Goal: Task Accomplishment & Management: Use online tool/utility

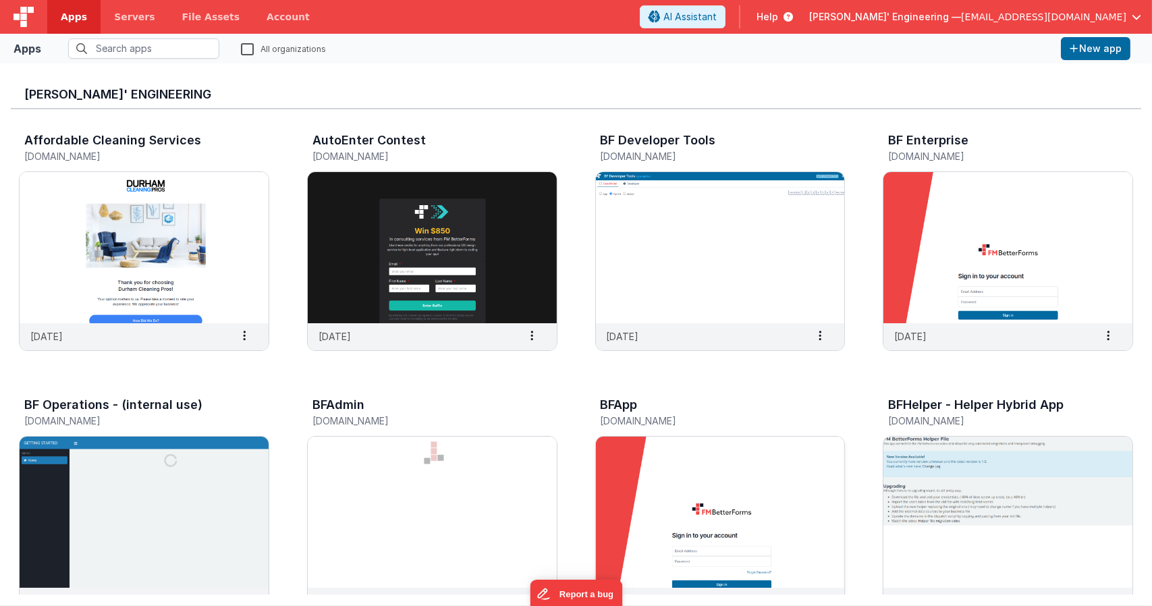
click at [654, 507] on img at bounding box center [720, 512] width 249 height 151
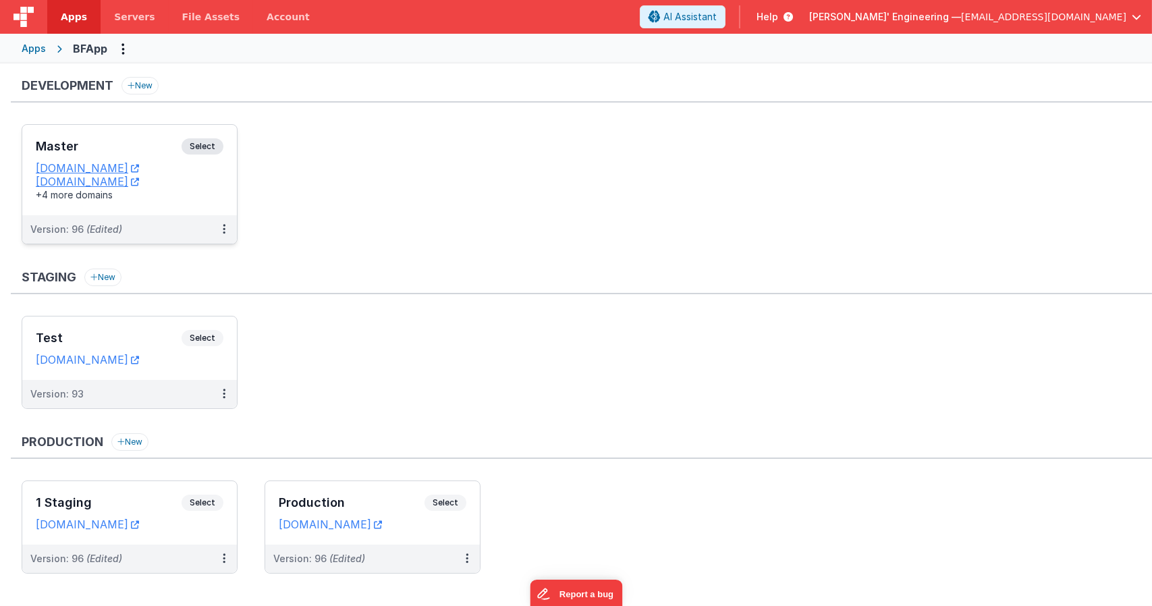
click at [211, 148] on span "Select" at bounding box center [203, 146] width 42 height 16
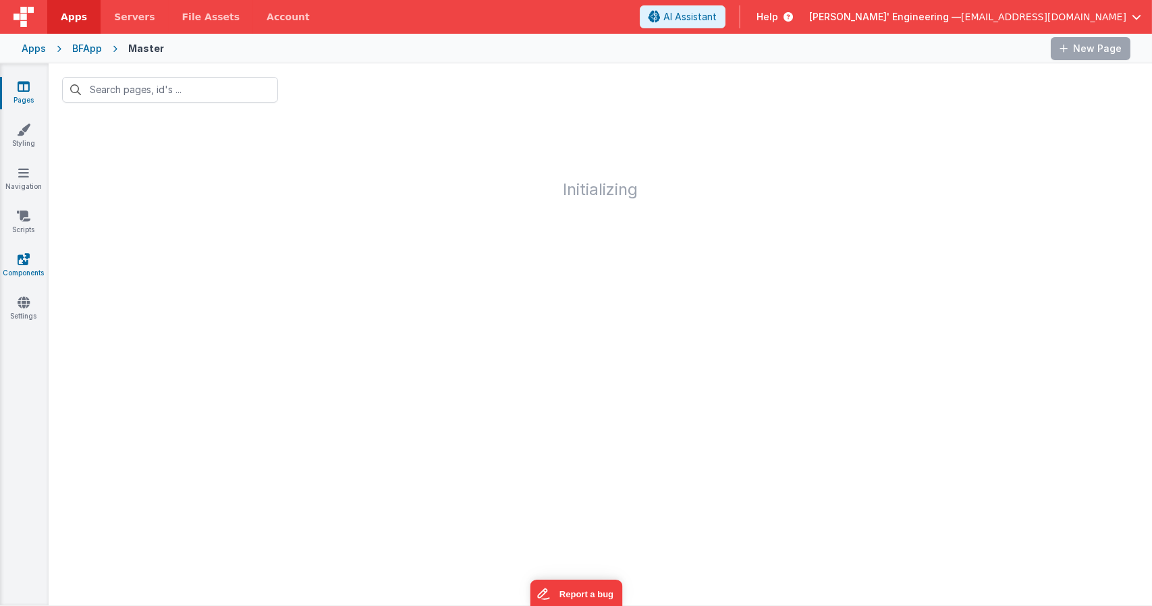
click at [24, 254] on icon at bounding box center [24, 258] width 12 height 13
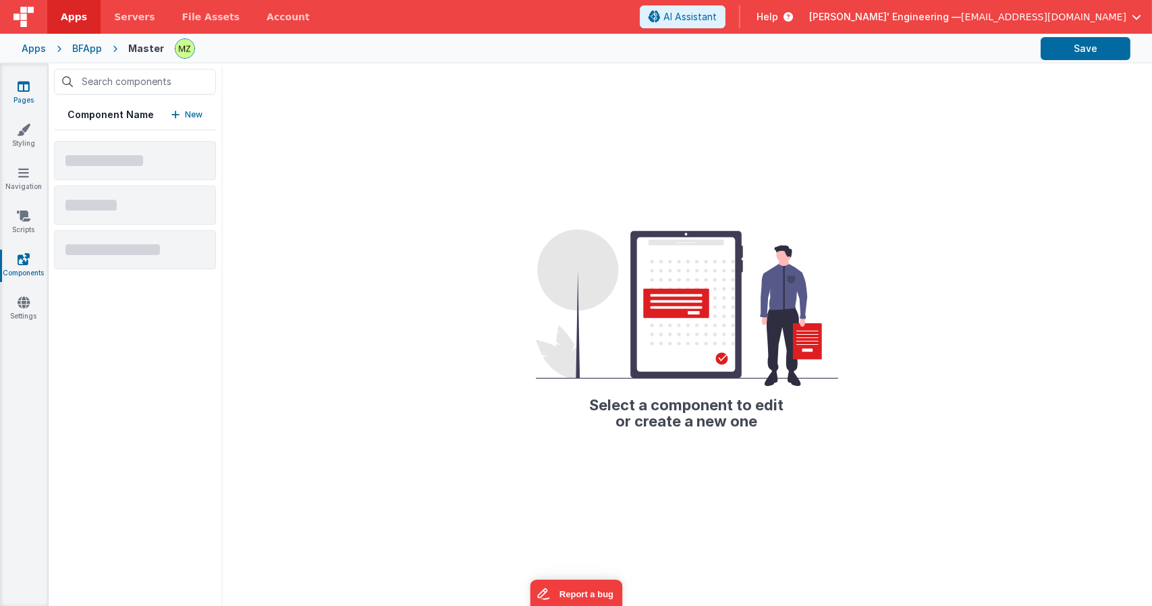
click at [31, 89] on link "Pages" at bounding box center [23, 93] width 49 height 27
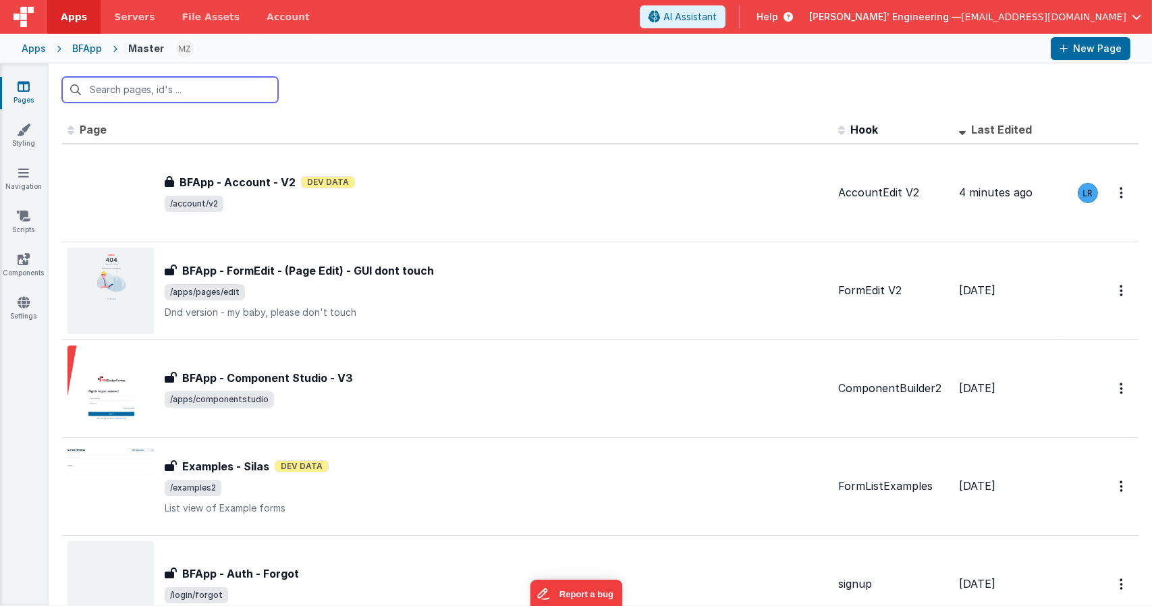
click at [178, 90] on input "text" at bounding box center [170, 90] width 216 height 26
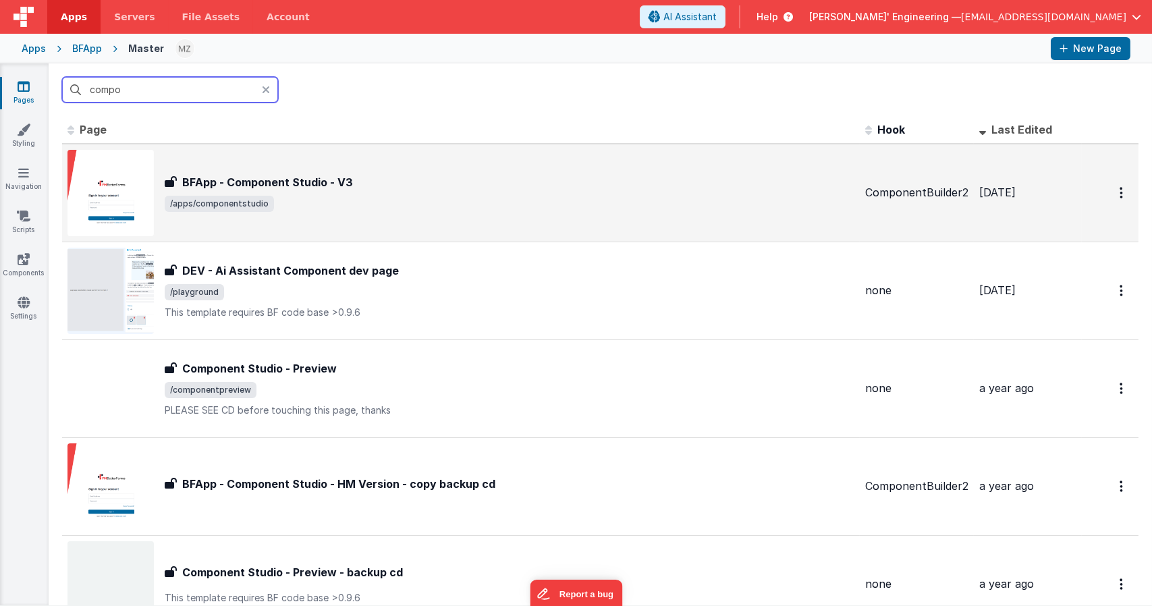
type input "compo"
click at [315, 174] on h3 "BFApp - Component Studio - V3" at bounding box center [267, 182] width 171 height 16
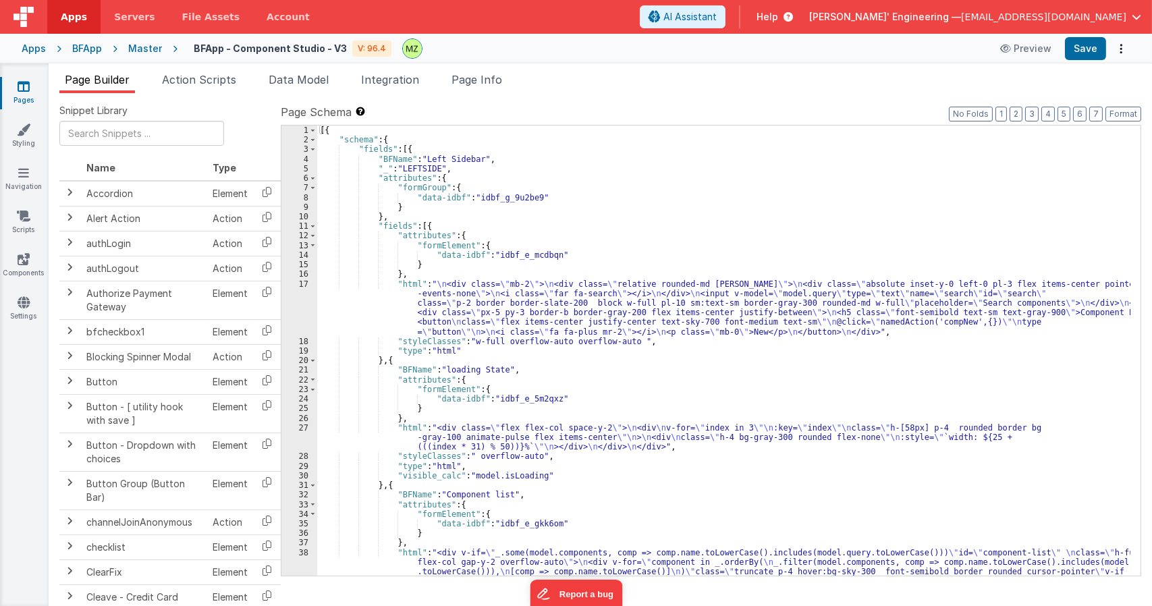
click at [538, 384] on div "[{ "schema" : { "fields" : [{ "BFName" : "Left Sidebar" , "_" : "LEFTSIDE" , "a…" at bounding box center [723, 394] width 813 height 536
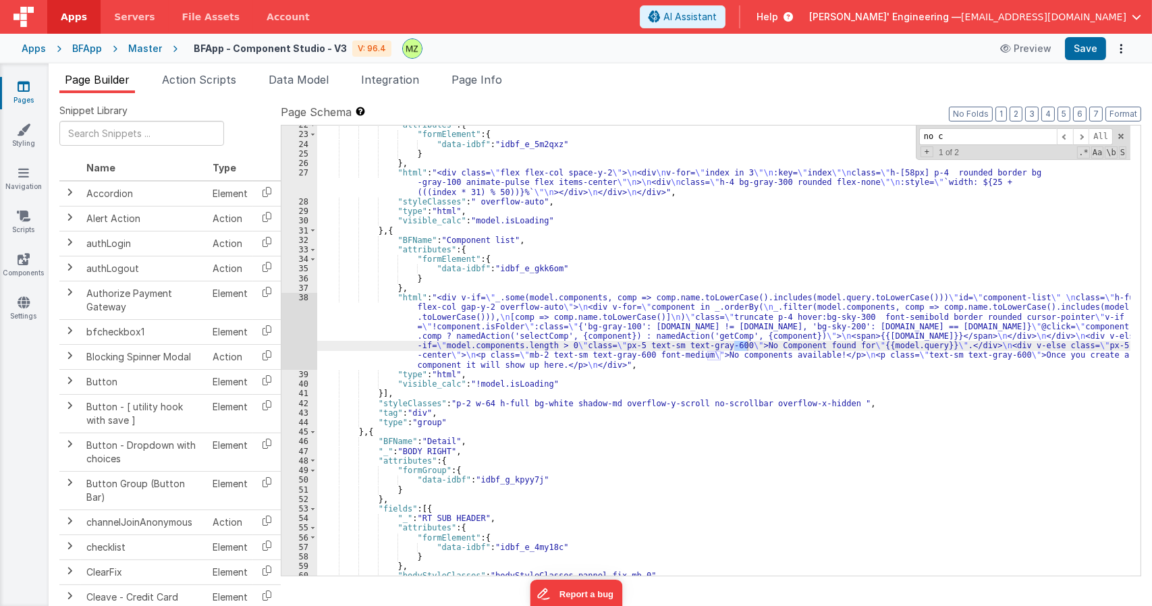
scroll to position [254, 0]
type input "no compo"
click at [814, 354] on div ""attributes" : { "formElement" : { "data-idbf" : "idbf_e_5m2qxz" } } , "html" :…" at bounding box center [723, 354] width 813 height 469
drag, startPoint x: 629, startPoint y: 219, endPoint x: 569, endPoint y: 194, distance: 64.8
click at [625, 216] on div ""attributes" : { "formElement" : { "data-idbf" : "idbf_e_5m2qxz" } } , "html" :…" at bounding box center [723, 354] width 813 height 469
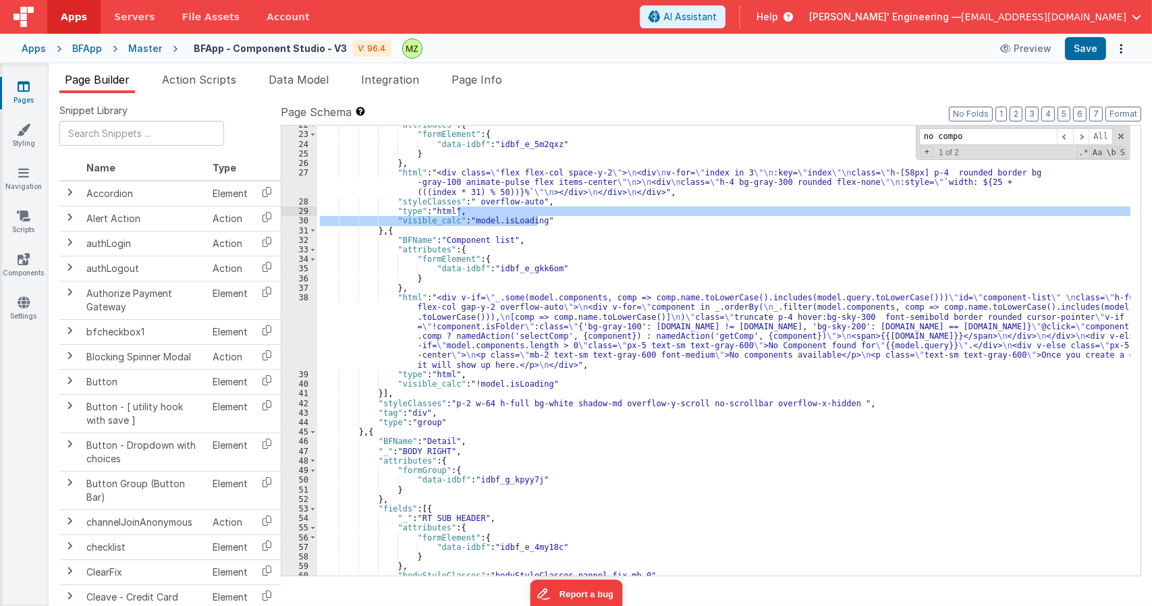
click at [24, 88] on icon at bounding box center [24, 86] width 12 height 13
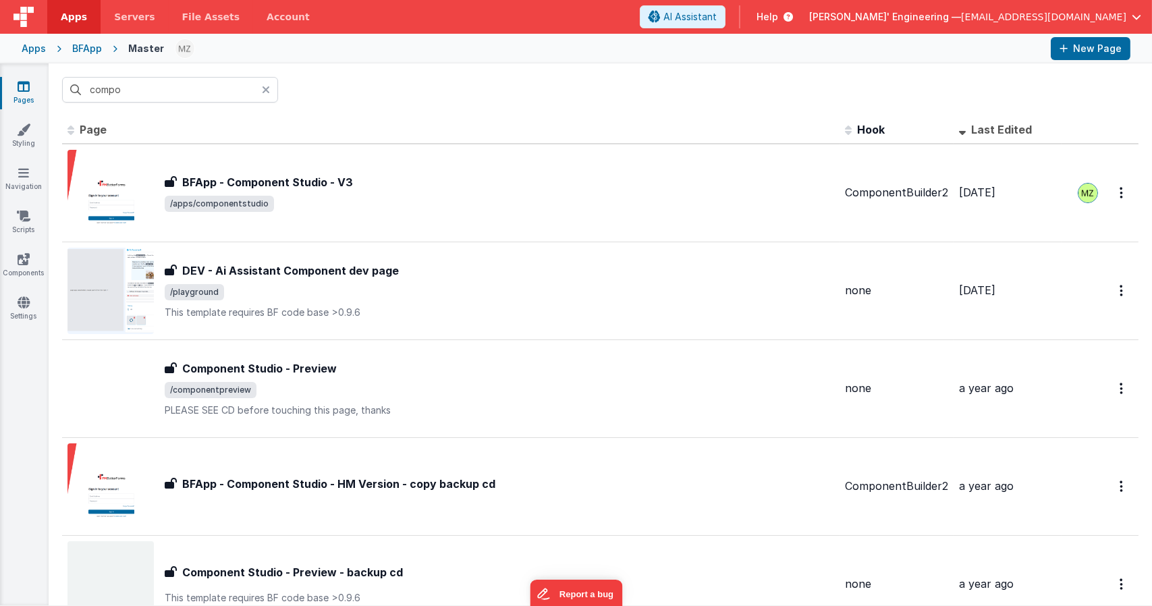
click at [269, 92] on icon at bounding box center [266, 89] width 8 height 11
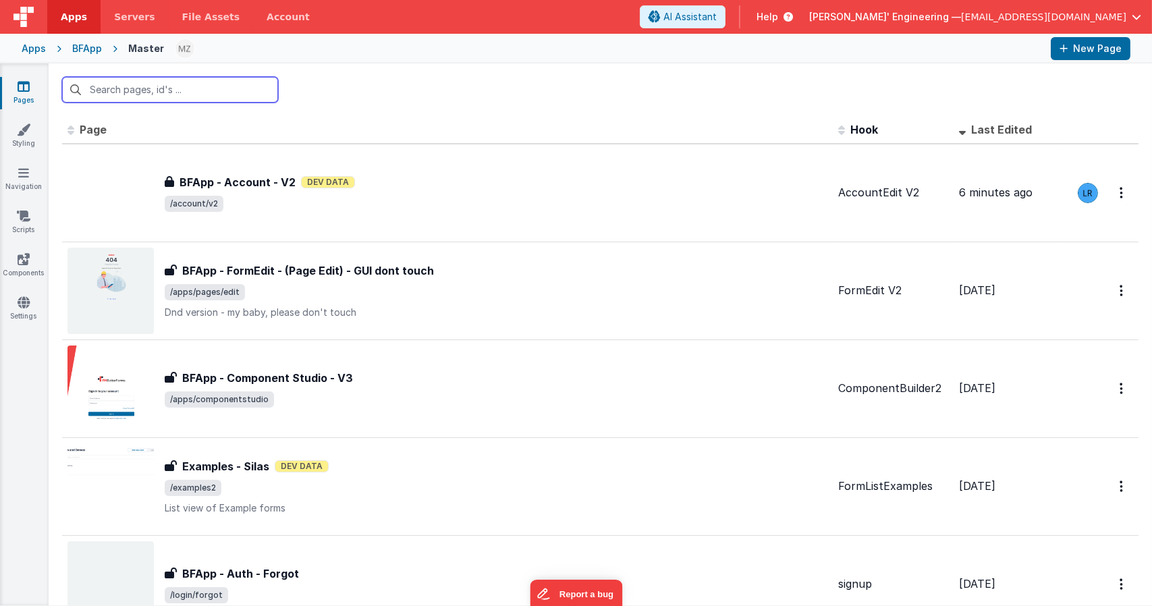
click at [186, 89] on input "text" at bounding box center [170, 90] width 216 height 26
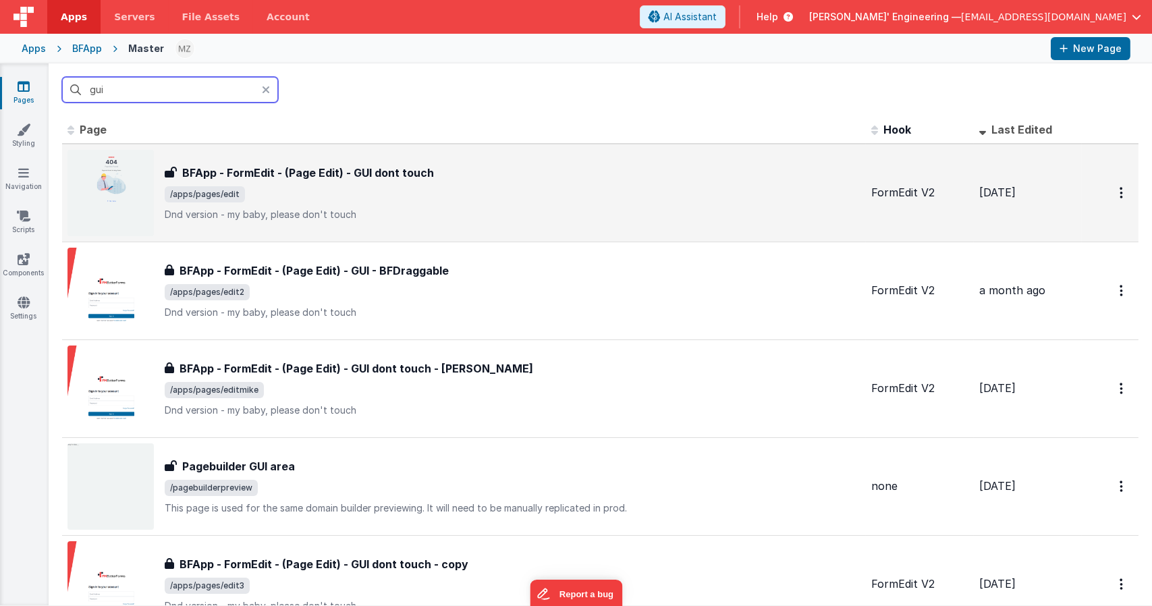
type input "gui"
click at [365, 173] on h3 "BFApp - FormEdit - (Page Edit) - GUI dont touch" at bounding box center [308, 173] width 252 height 16
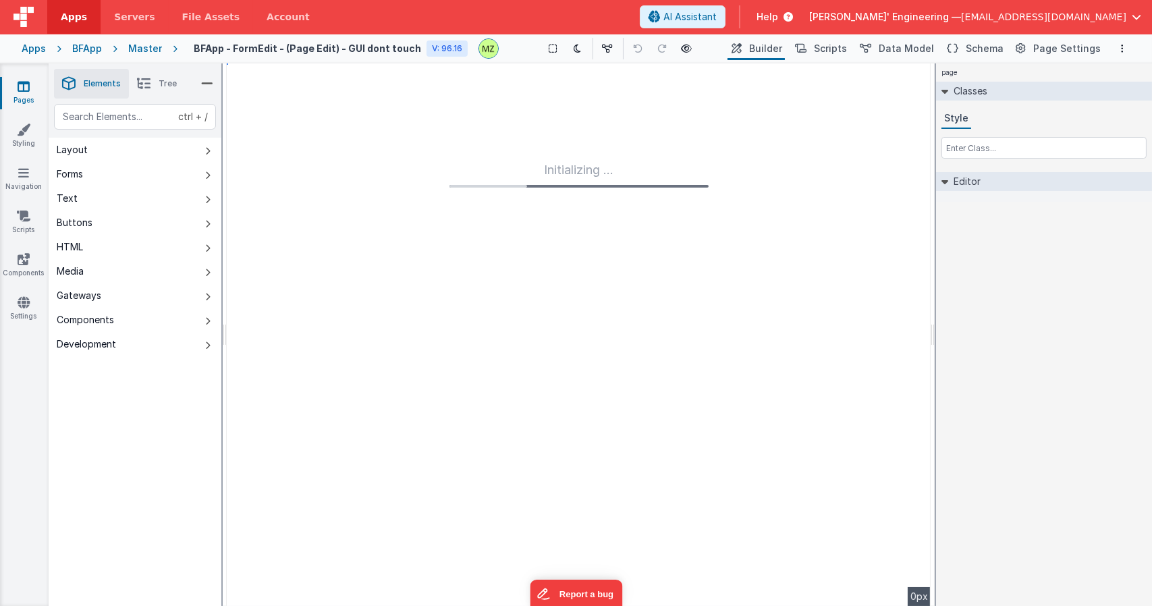
click at [992, 260] on div "page Classes Style Editor DEV: Focus DEV: builderToggleConditionalCSS DEV: Remo…" at bounding box center [1044, 334] width 216 height 543
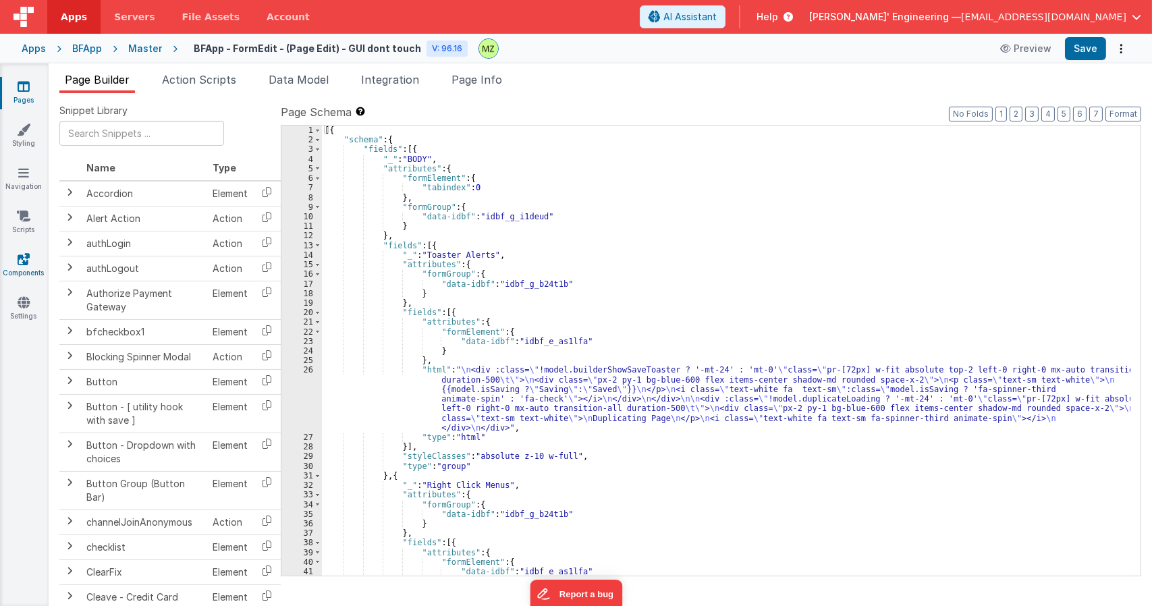
click at [18, 262] on icon at bounding box center [24, 258] width 12 height 13
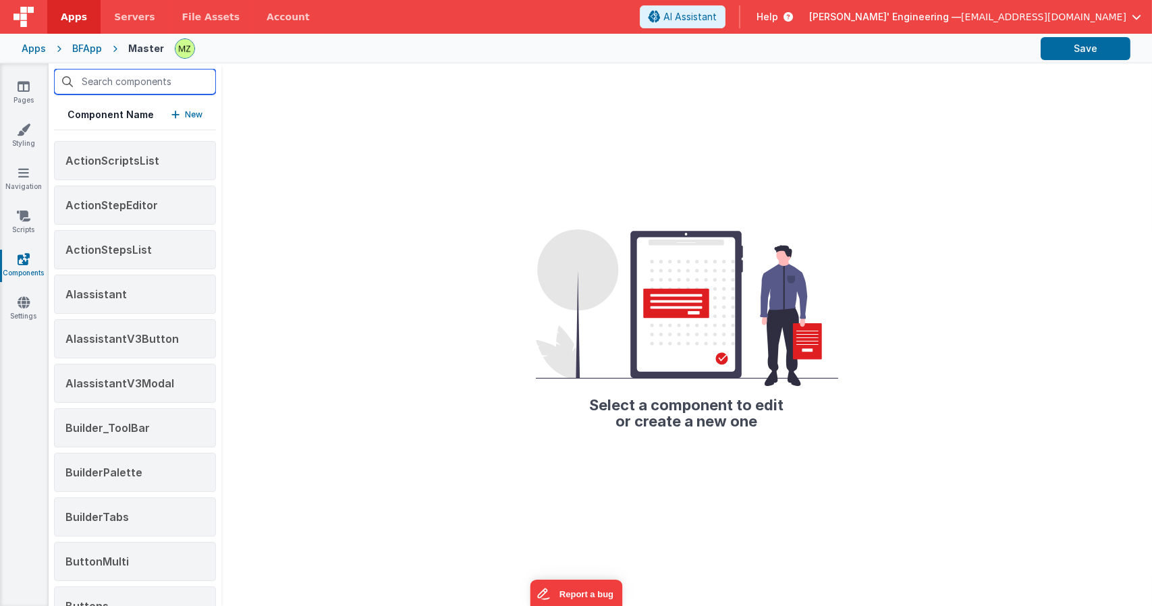
click at [105, 80] on input "text" at bounding box center [135, 82] width 162 height 26
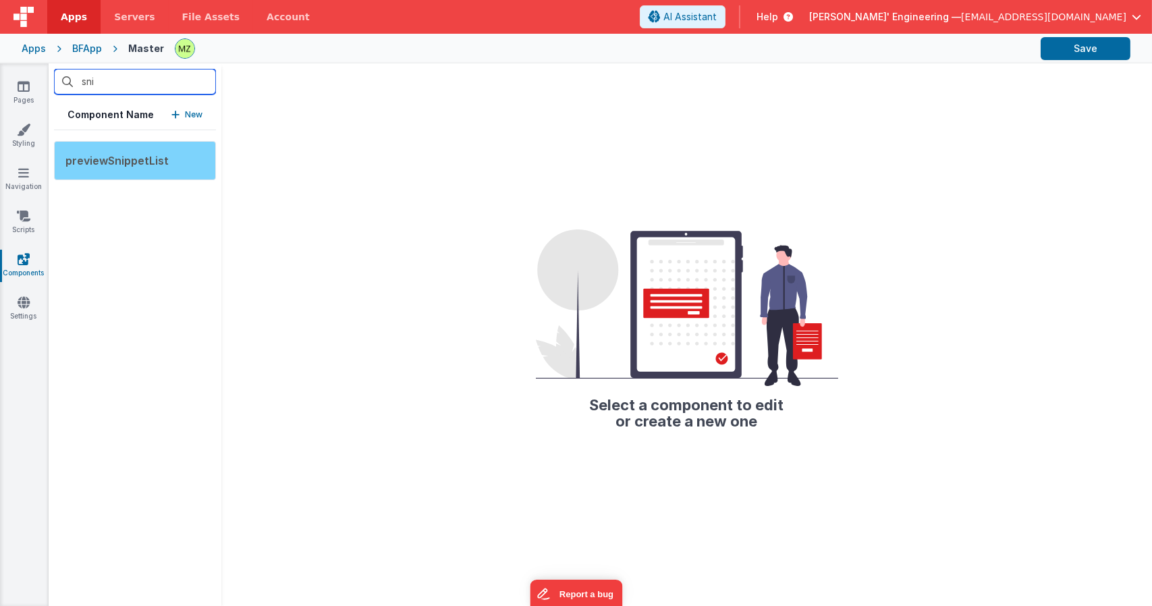
type input "sni"
click at [118, 151] on div "previewSnippetList" at bounding box center [135, 160] width 162 height 39
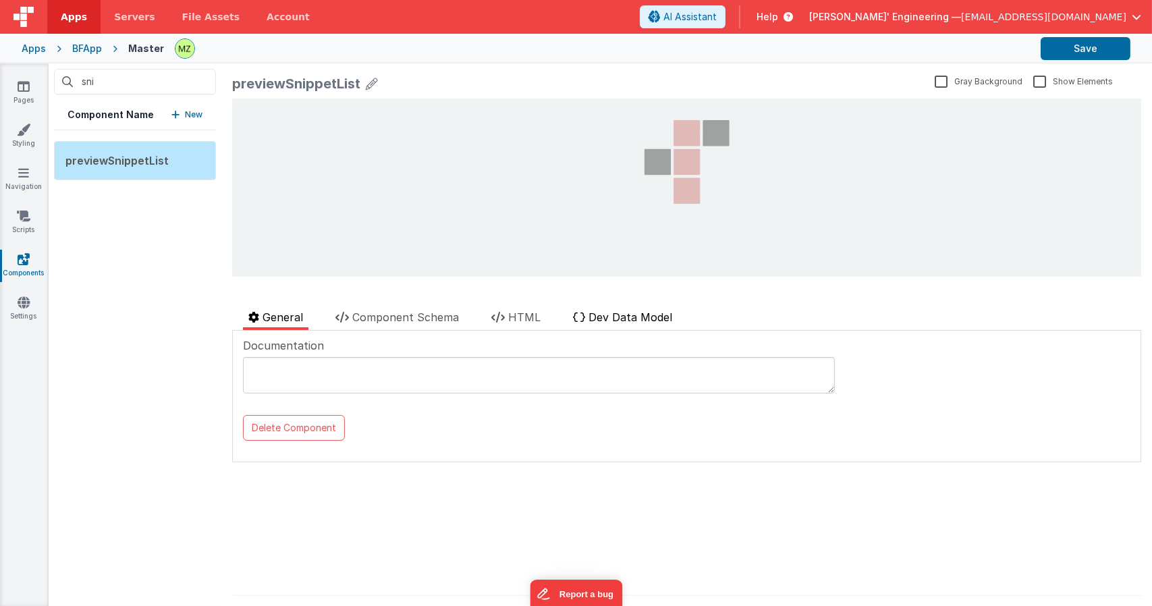
click at [628, 320] on span "Dev Data Model" at bounding box center [630, 316] width 84 height 13
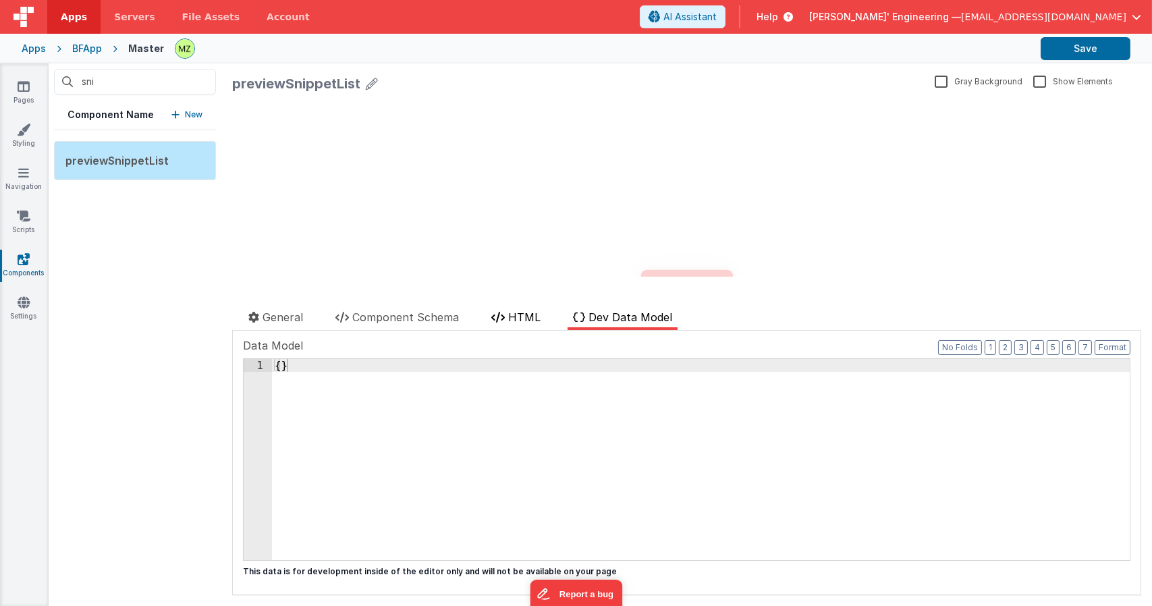
click at [529, 322] on span "HTML" at bounding box center [524, 316] width 32 height 13
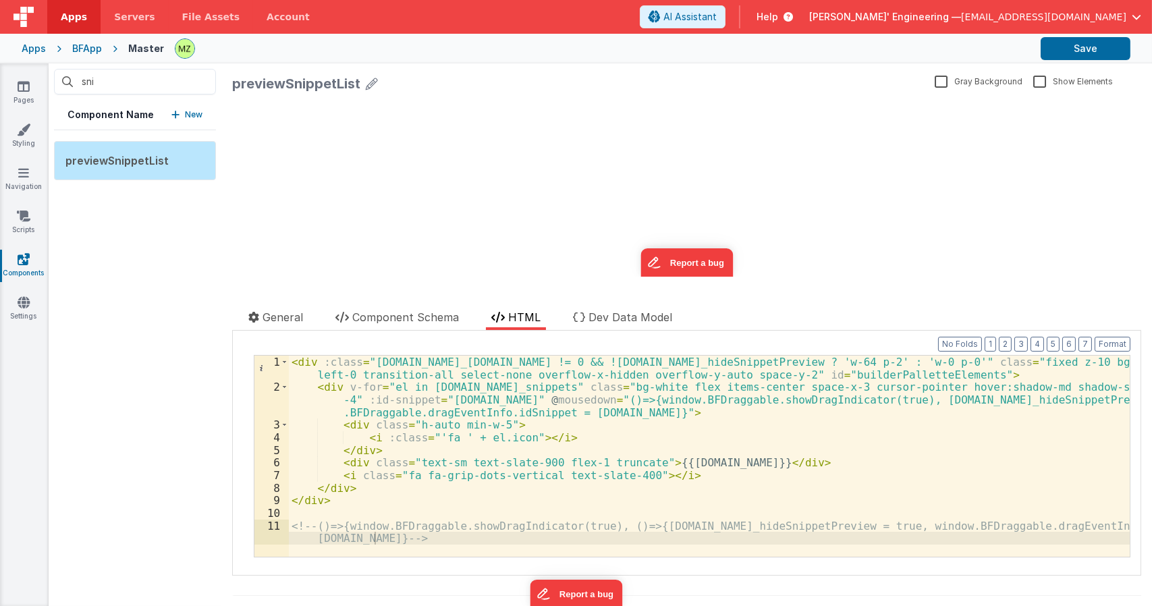
click at [541, 415] on div "< div :class = "app.BF_snippets.length != 0 && !app.BF_hideSnippetPreview ? 'w-…" at bounding box center [709, 482] width 841 height 252
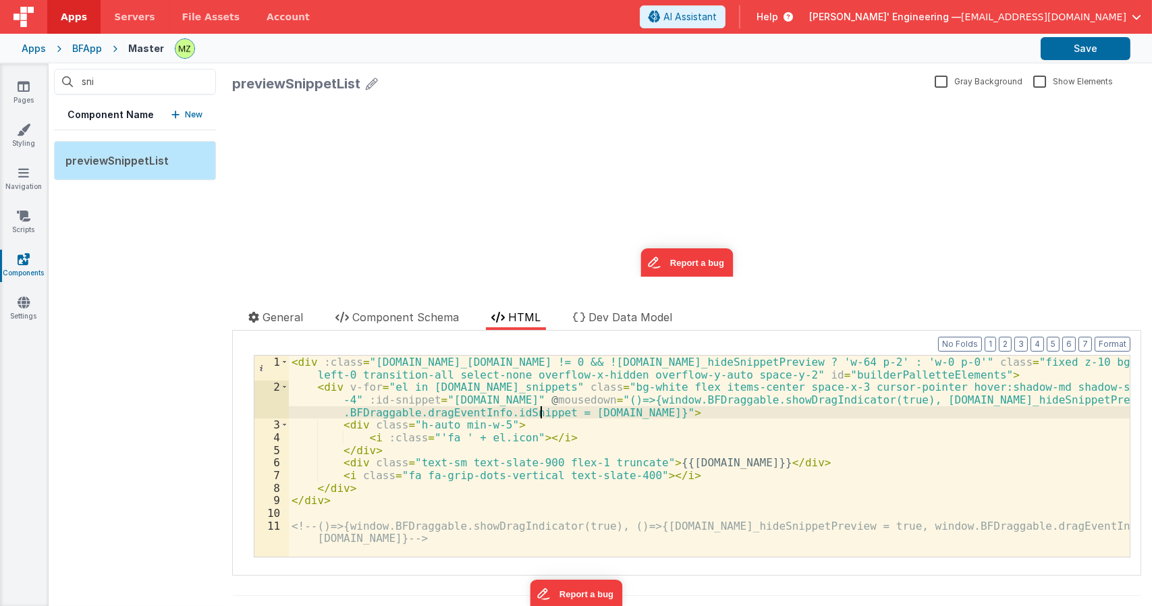
click at [503, 439] on div "< div :class = "app.BF_snippets.length != 0 && !app.BF_hideSnippetPreview ? 'w-…" at bounding box center [709, 482] width 841 height 252
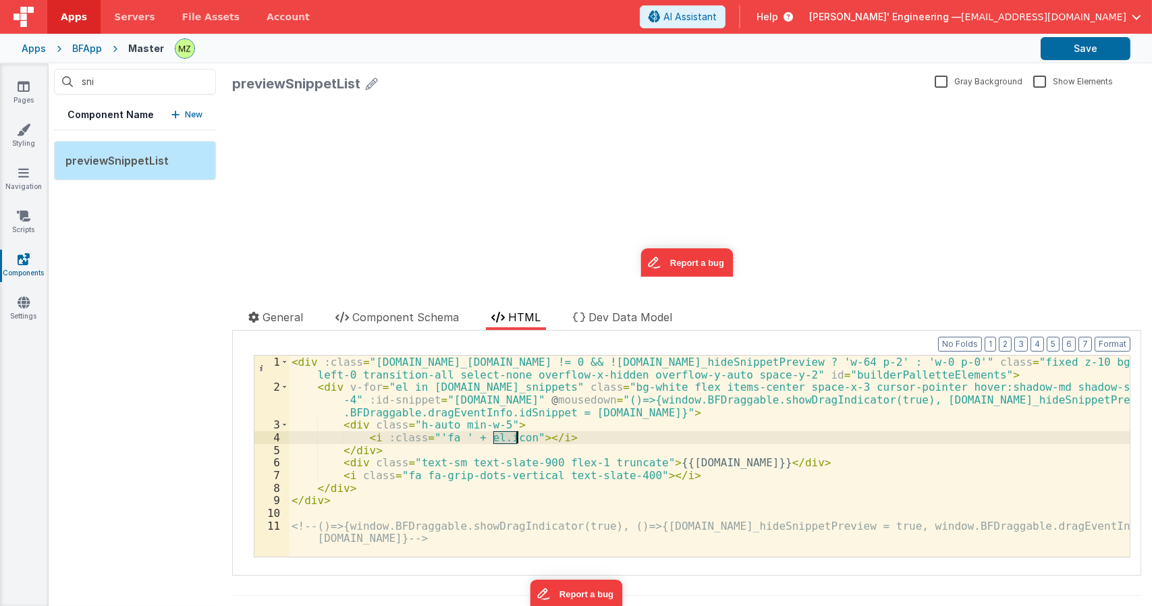
click at [503, 439] on div "< div :class = "app.BF_snippets.length != 0 && !app.BF_hideSnippetPreview ? 'w-…" at bounding box center [709, 482] width 841 height 252
click at [24, 84] on icon at bounding box center [24, 86] width 12 height 13
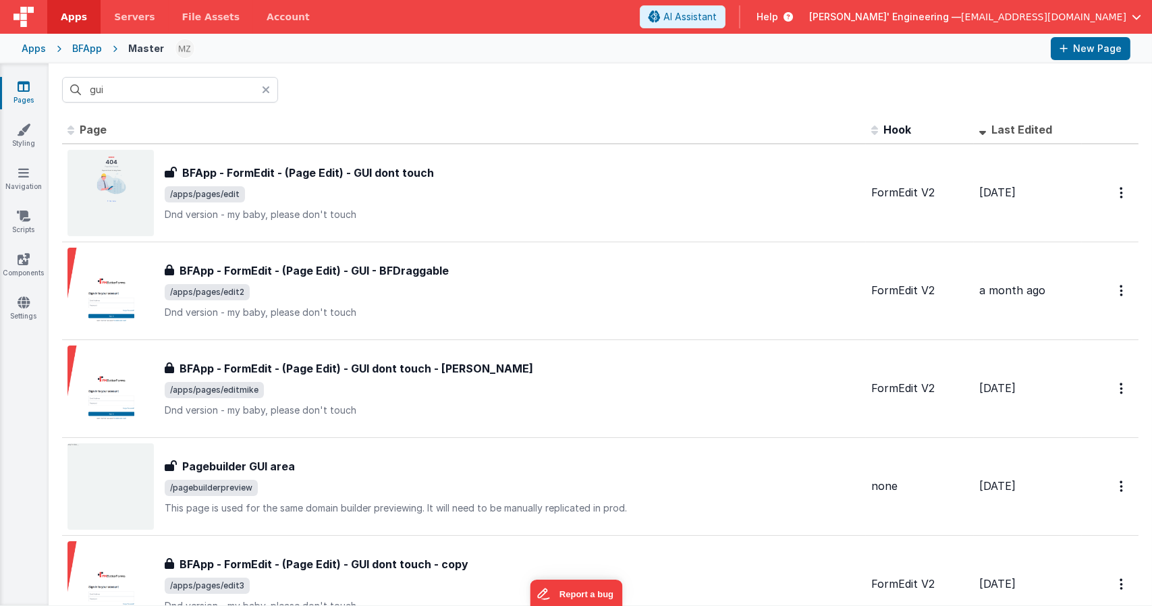
click at [267, 91] on icon at bounding box center [266, 89] width 8 height 11
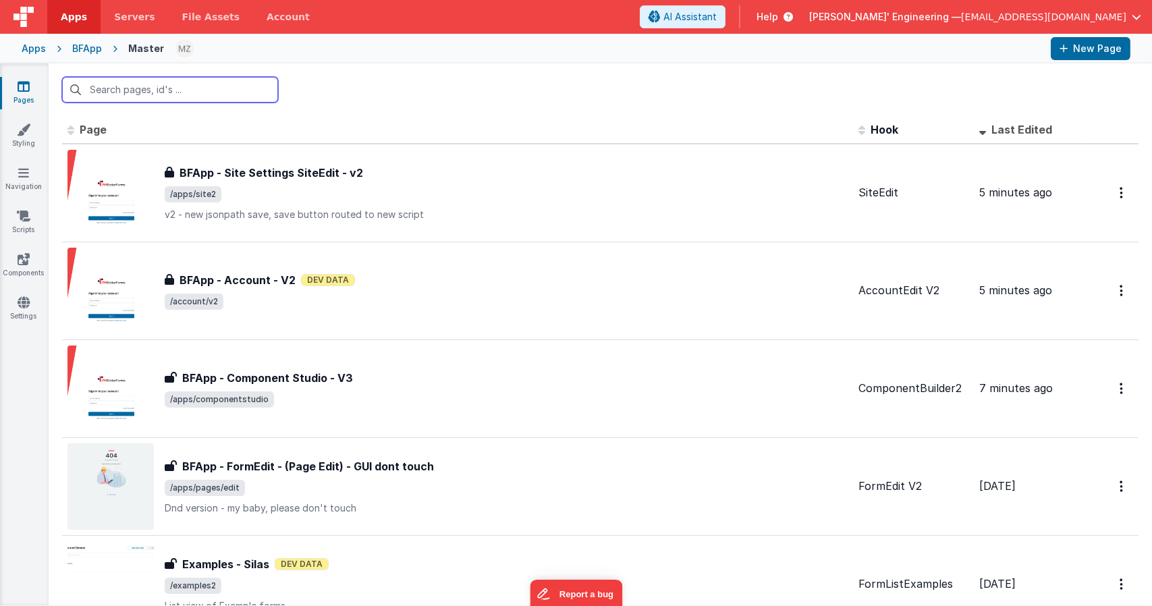
click at [197, 91] on input "text" at bounding box center [170, 90] width 216 height 26
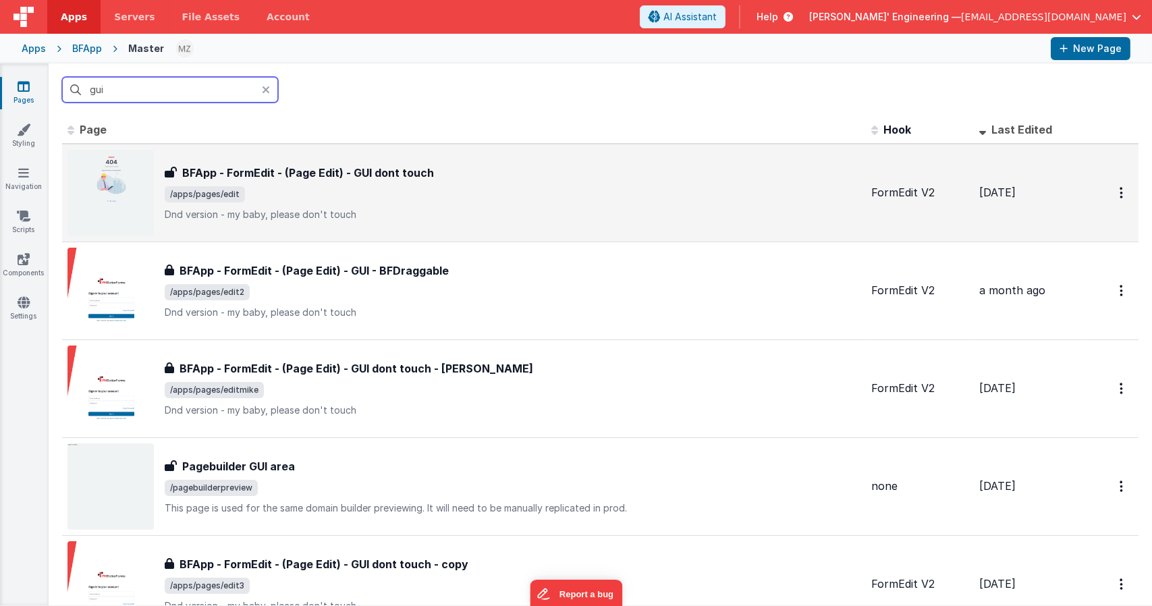
type input "gui"
click at [316, 182] on div "BFApp - FormEdit - (Page Edit) - GUI dont touch BFApp - FormEdit - (Page Edit) …" at bounding box center [513, 193] width 696 height 57
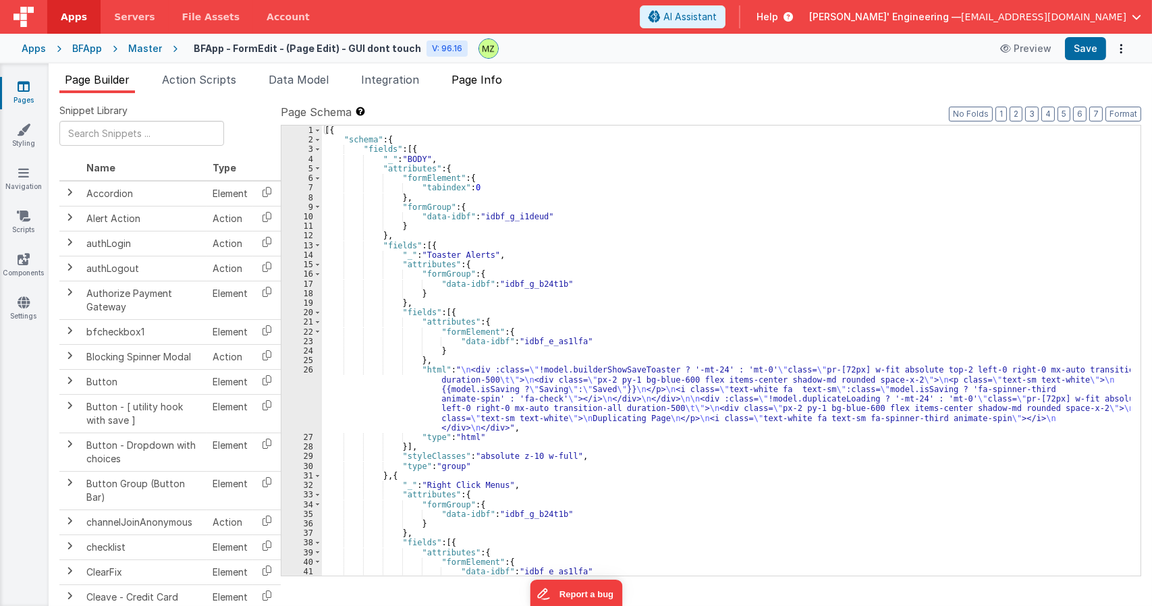
click at [483, 83] on span "Page Info" at bounding box center [476, 79] width 51 height 13
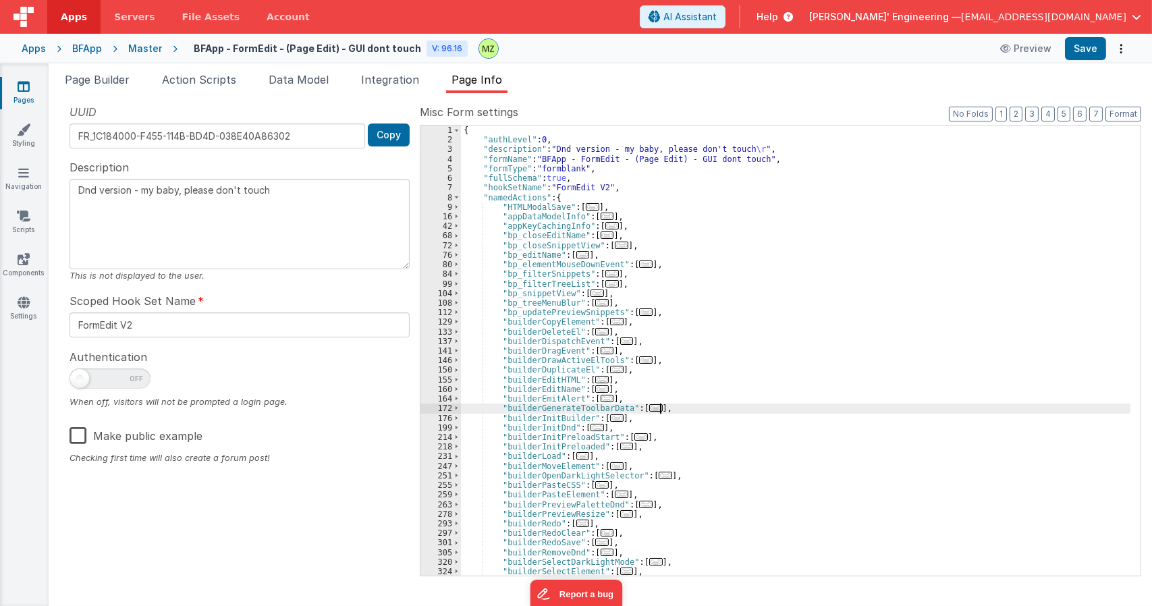
click at [763, 408] on div "{ "authLevel" : 0 , "description" : "Dnd version - my baby, please don't touch …" at bounding box center [795, 360] width 669 height 469
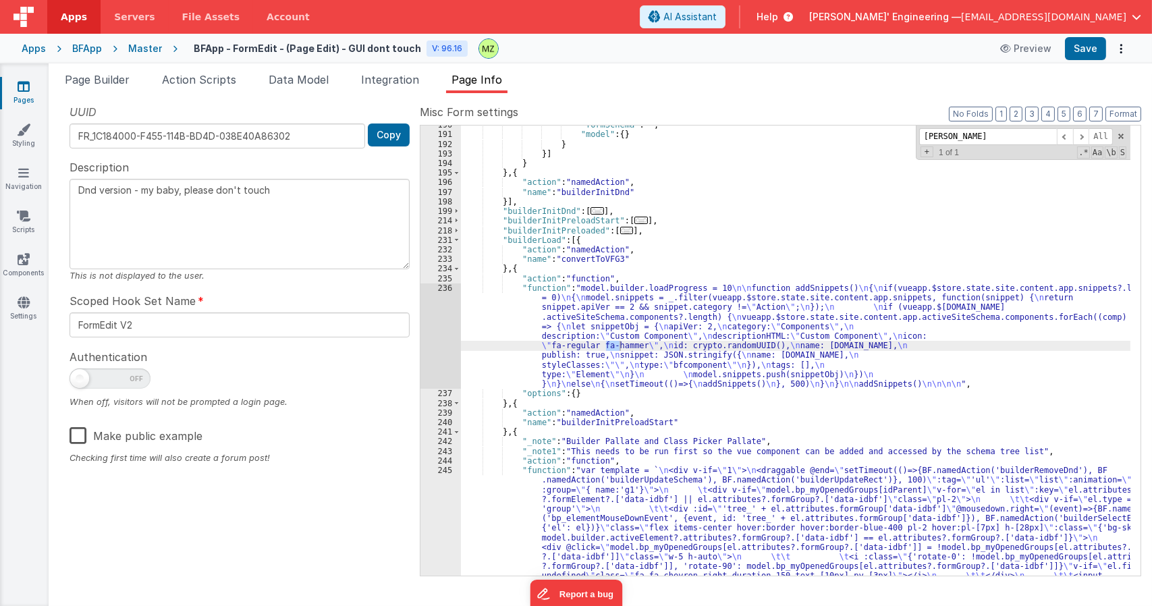
scroll to position [600, 0]
type input "hammer"
click at [584, 318] on div ""formSchema" : "" , "model" : { } } }] } } , { "action" : "namedAction" , "name…" at bounding box center [795, 527] width 669 height 814
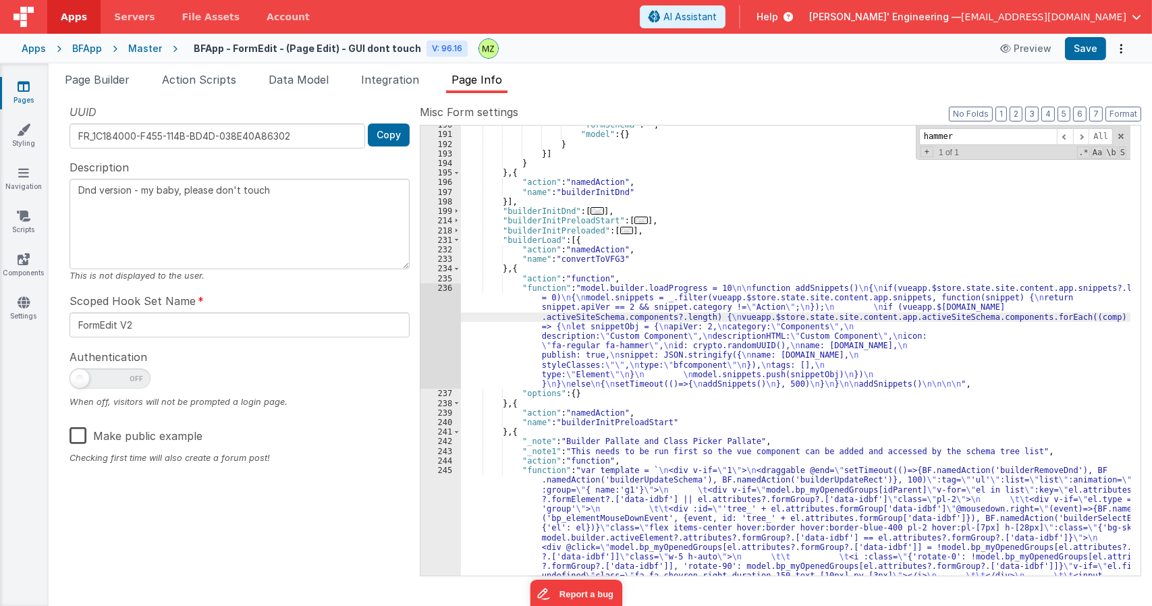
click at [445, 289] on div "236" at bounding box center [440, 335] width 40 height 105
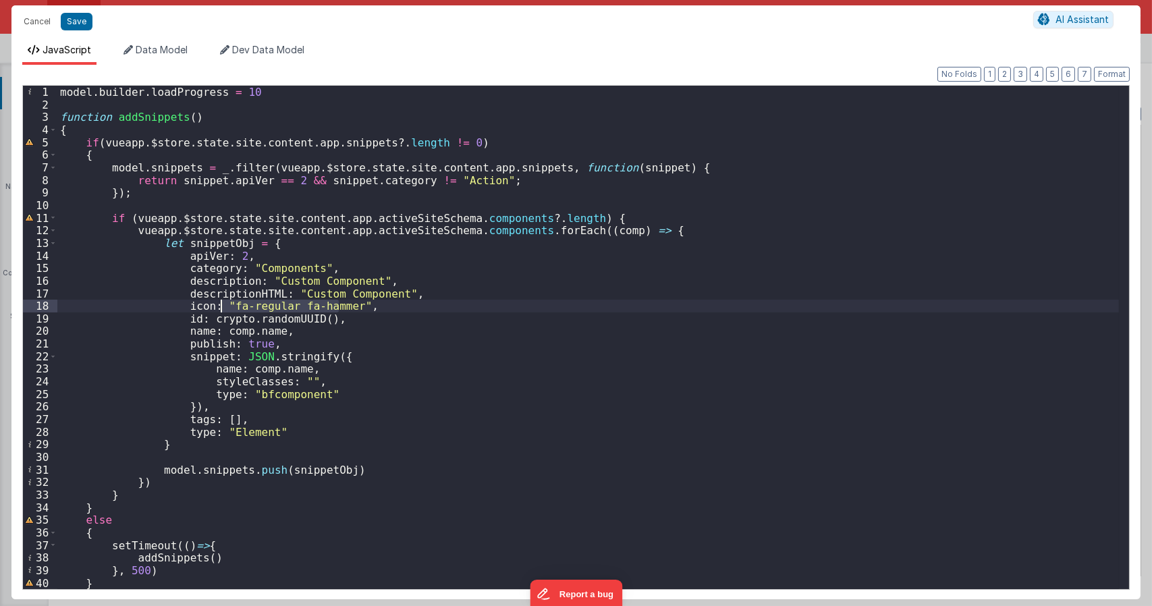
drag, startPoint x: 339, startPoint y: 304, endPoint x: 220, endPoint y: 306, distance: 118.8
click at [220, 306] on div "model . builder . loadProgress = 10 function addSnippets ( ) { if ( vueapp . $s…" at bounding box center [587, 349] width 1061 height 527
paste textarea
click at [273, 307] on div "model . builder . loadProgress = 10 function addSnippets ( ) { if ( vueapp . $s…" at bounding box center [587, 349] width 1061 height 527
click at [610, 338] on div "model . builder . loadProgress = 10 function addSnippets ( ) { if ( vueapp . $s…" at bounding box center [587, 349] width 1061 height 527
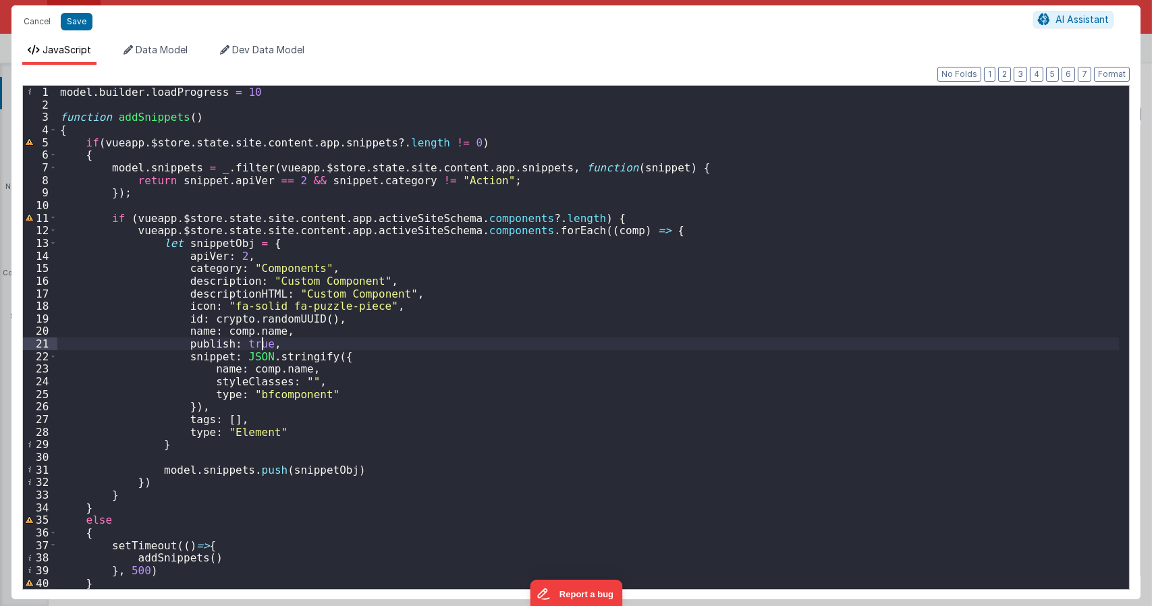
type textarea "Dnd version - my baby, please don't touch"
